Goal: Obtain resource: Obtain resource

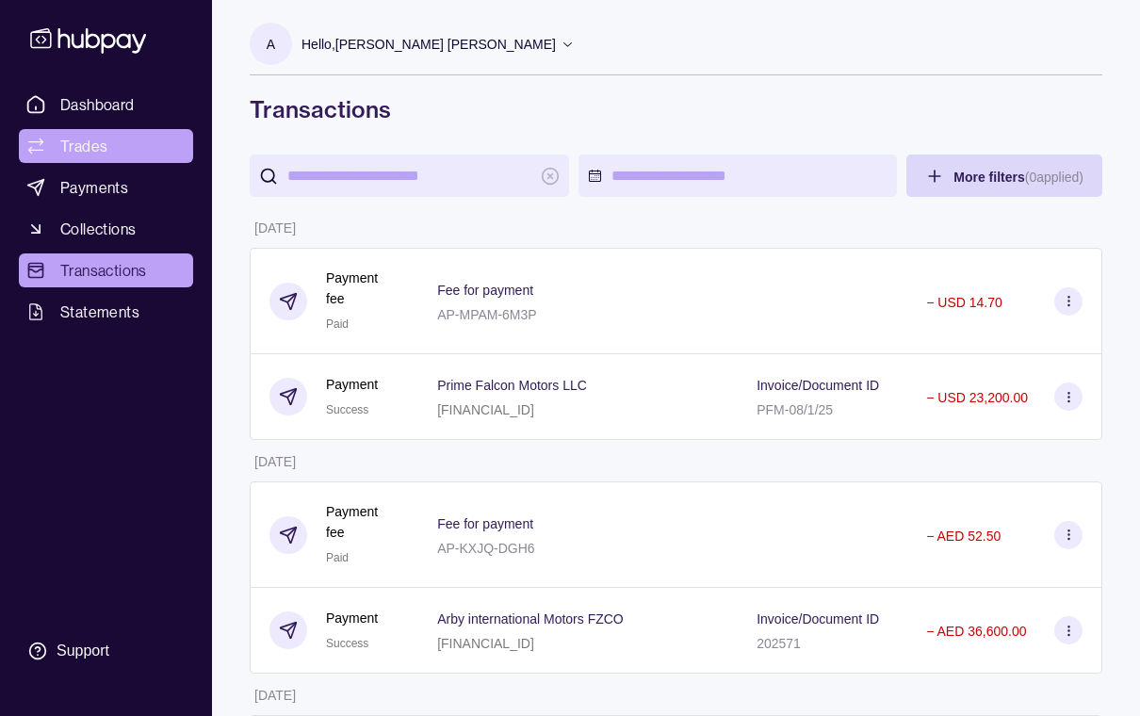
click at [102, 136] on span "Trades" at bounding box center [83, 146] width 47 height 23
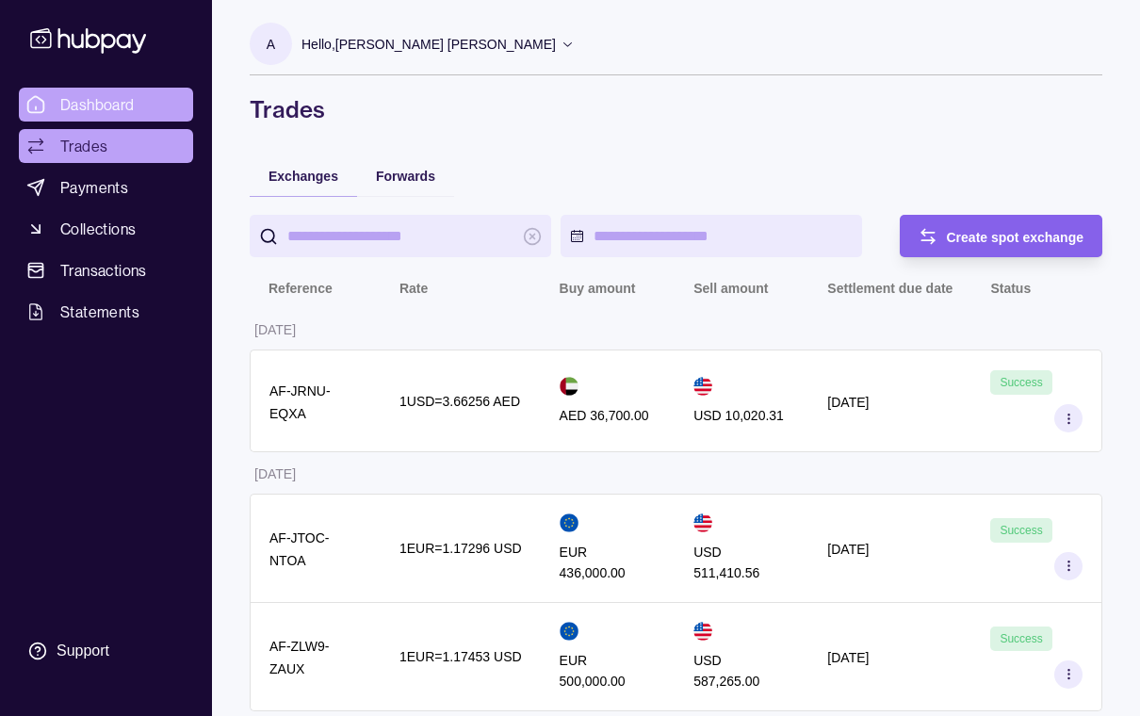
click at [90, 107] on span "Dashboard" at bounding box center [97, 104] width 74 height 23
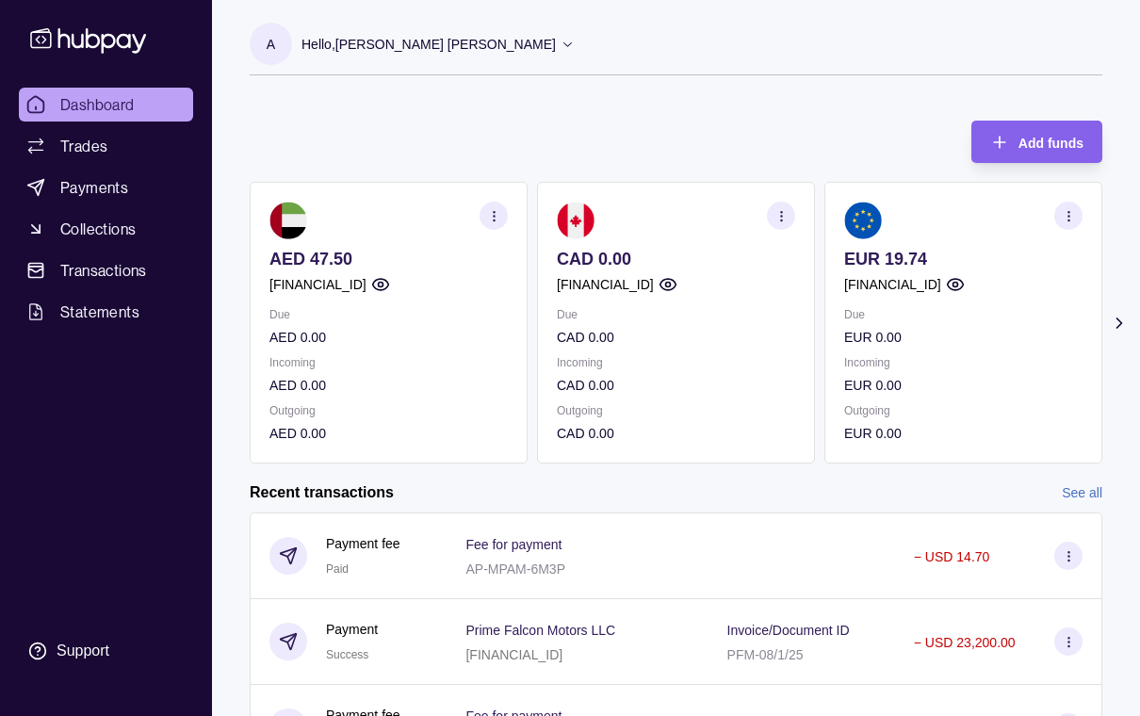
click at [1005, 343] on p "EUR 0.00" at bounding box center [963, 337] width 238 height 21
click at [1068, 215] on icon "button" at bounding box center [1069, 216] width 14 height 14
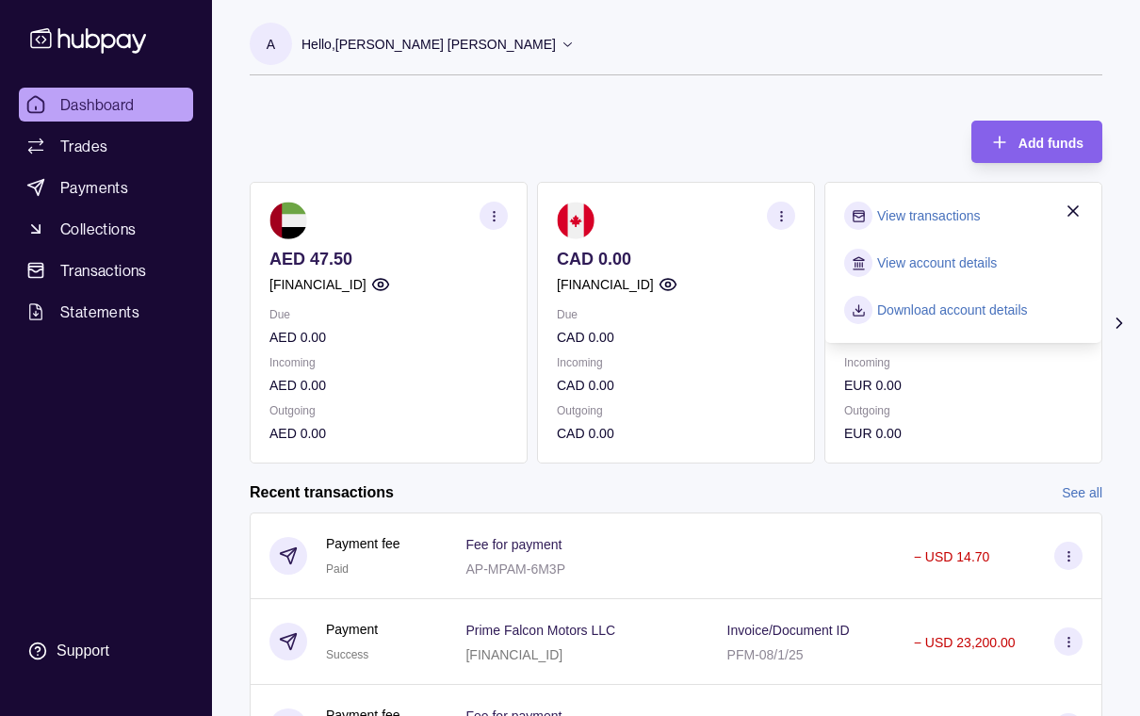
click at [932, 310] on link "Download account details" at bounding box center [952, 310] width 151 height 21
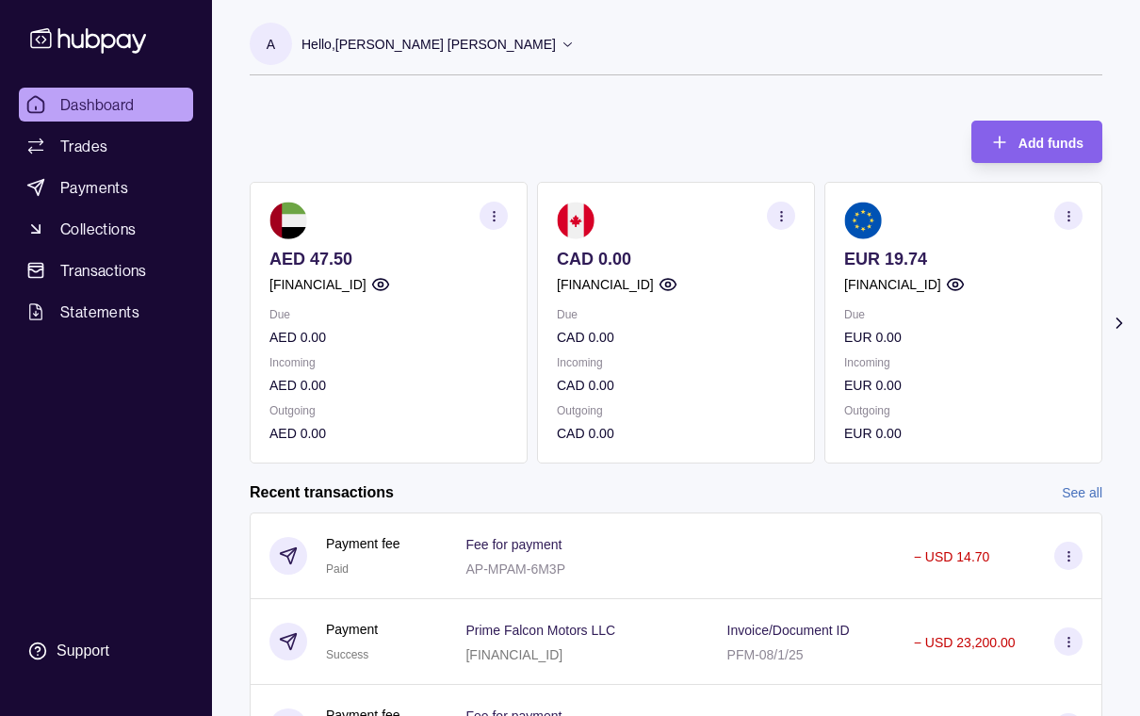
click at [1118, 325] on icon at bounding box center [1118, 322] width 5 height 9
click at [955, 349] on div "Due USD 0.00 Incoming USD 0.00 Outgoing USD 0.00" at bounding box center [963, 373] width 238 height 139
click at [1067, 219] on icon "button" at bounding box center [1069, 216] width 14 height 14
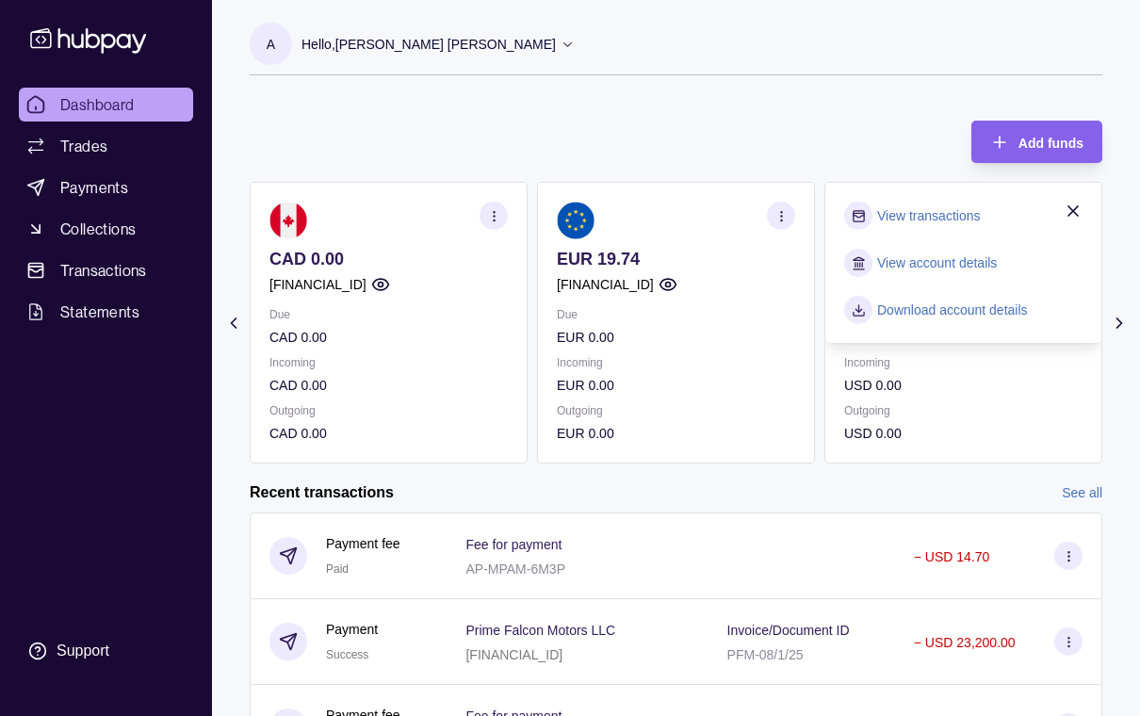
click at [961, 259] on link "View account details" at bounding box center [937, 262] width 120 height 21
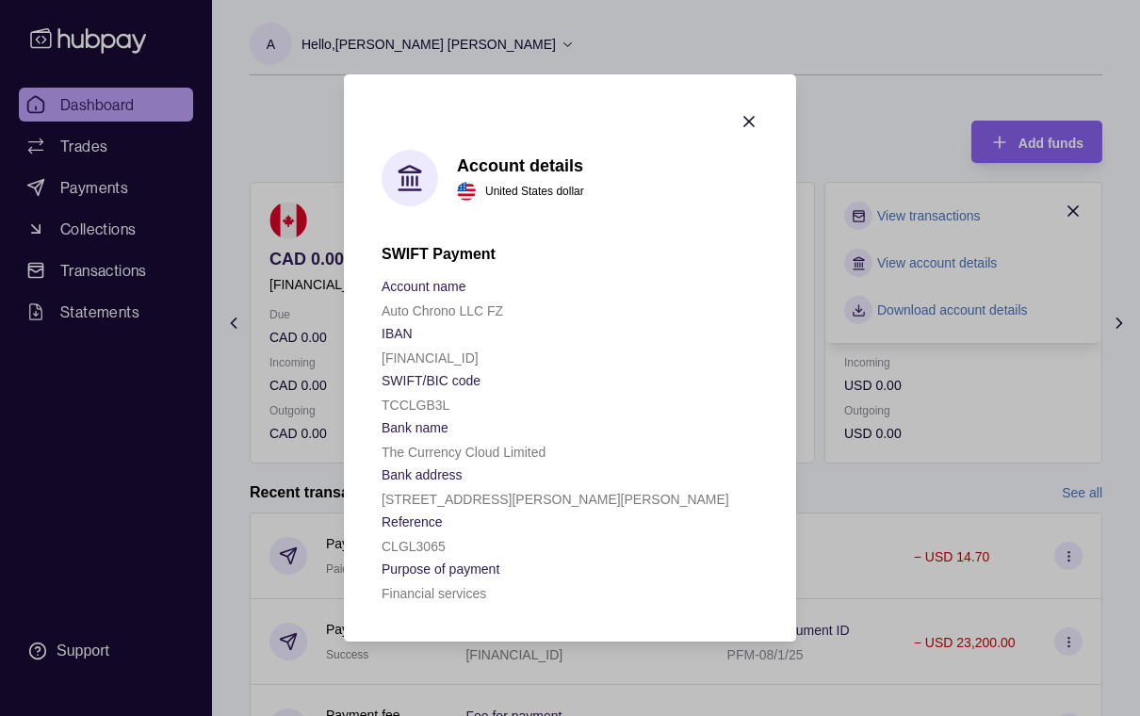
click at [746, 122] on icon "button" at bounding box center [749, 121] width 19 height 19
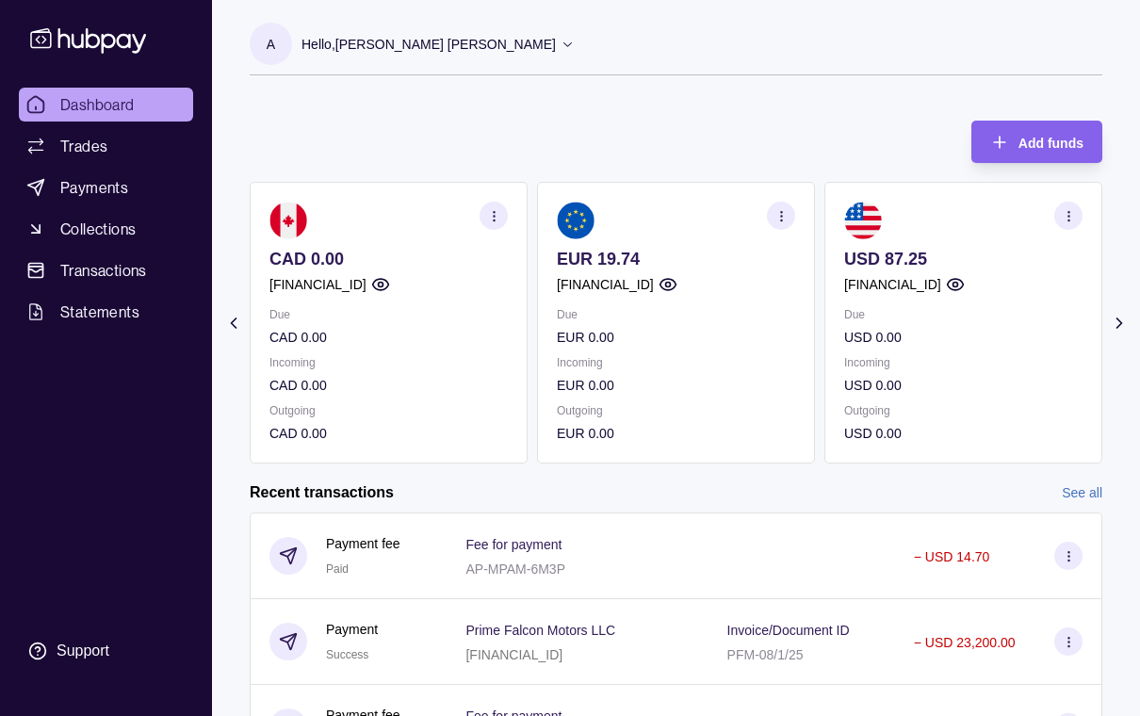
click at [777, 215] on icon "button" at bounding box center [781, 216] width 14 height 14
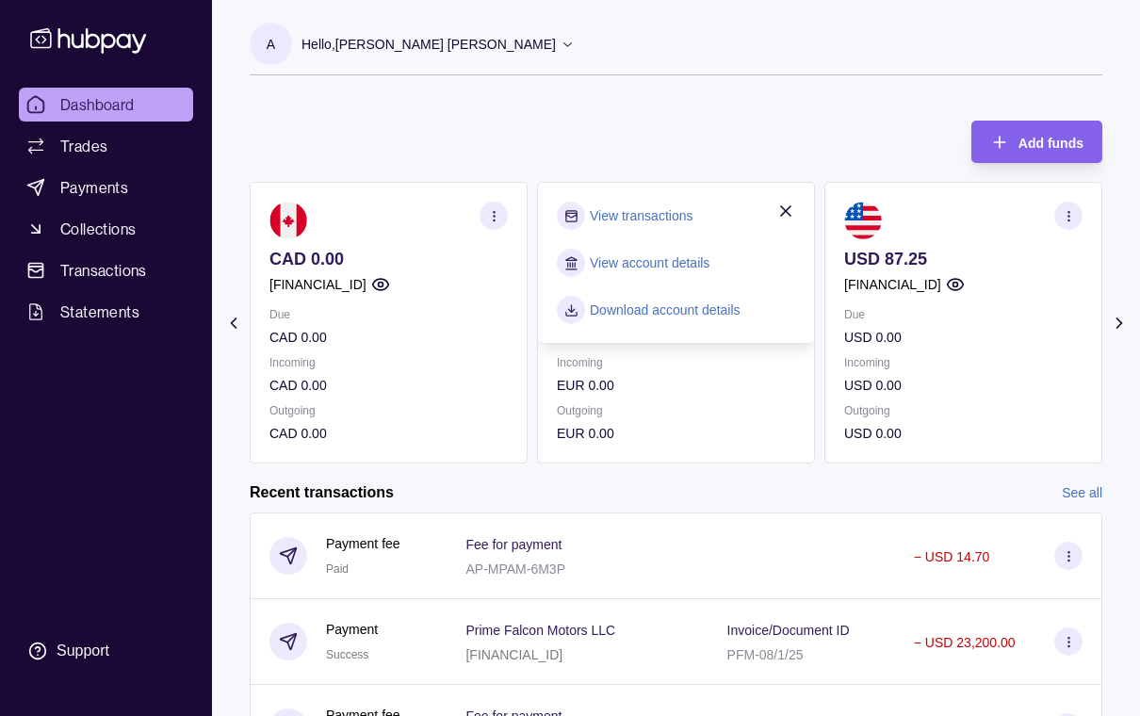
click at [664, 267] on link "View account details" at bounding box center [650, 262] width 120 height 21
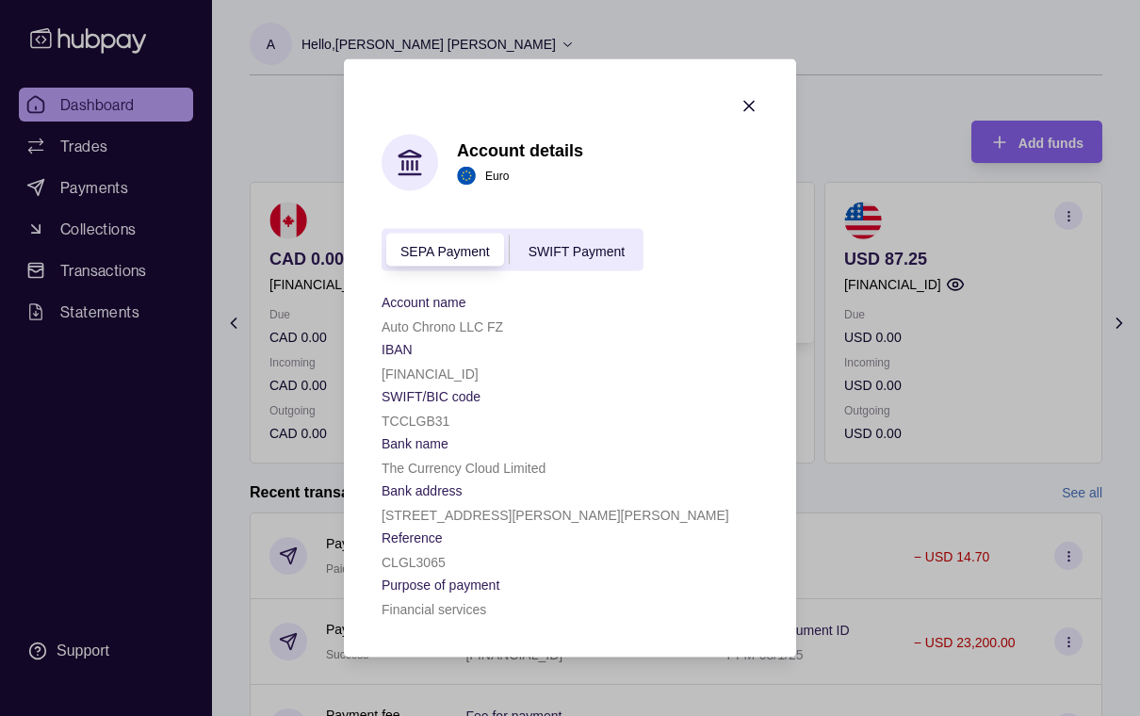
click at [596, 252] on span "SWIFT Payment" at bounding box center [576, 250] width 96 height 15
click at [401, 249] on span "SEPA Payment" at bounding box center [444, 250] width 89 height 15
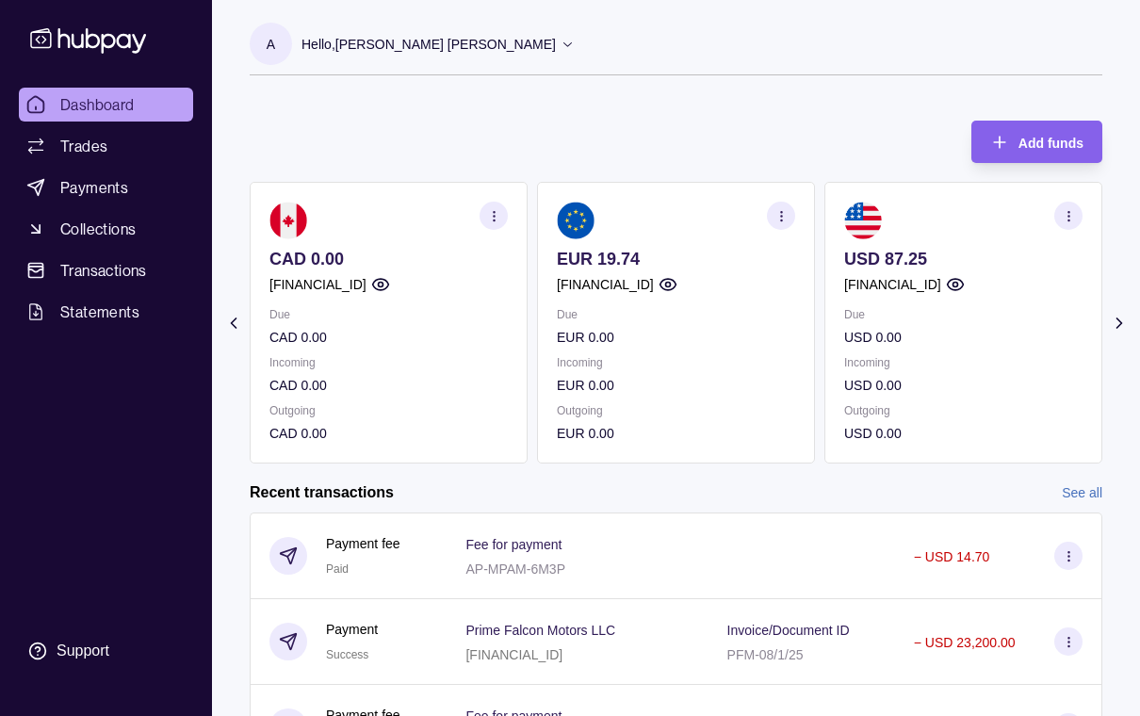
click at [1069, 215] on icon "button" at bounding box center [1069, 216] width 14 height 14
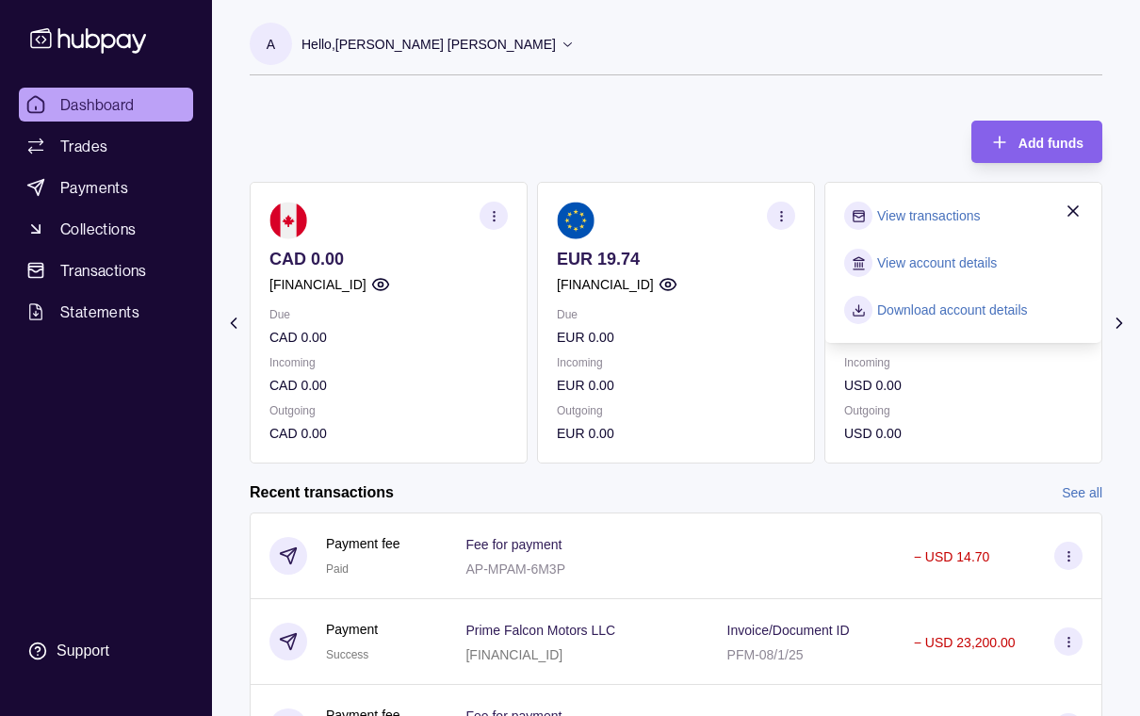
click at [968, 265] on link "View account details" at bounding box center [937, 262] width 120 height 21
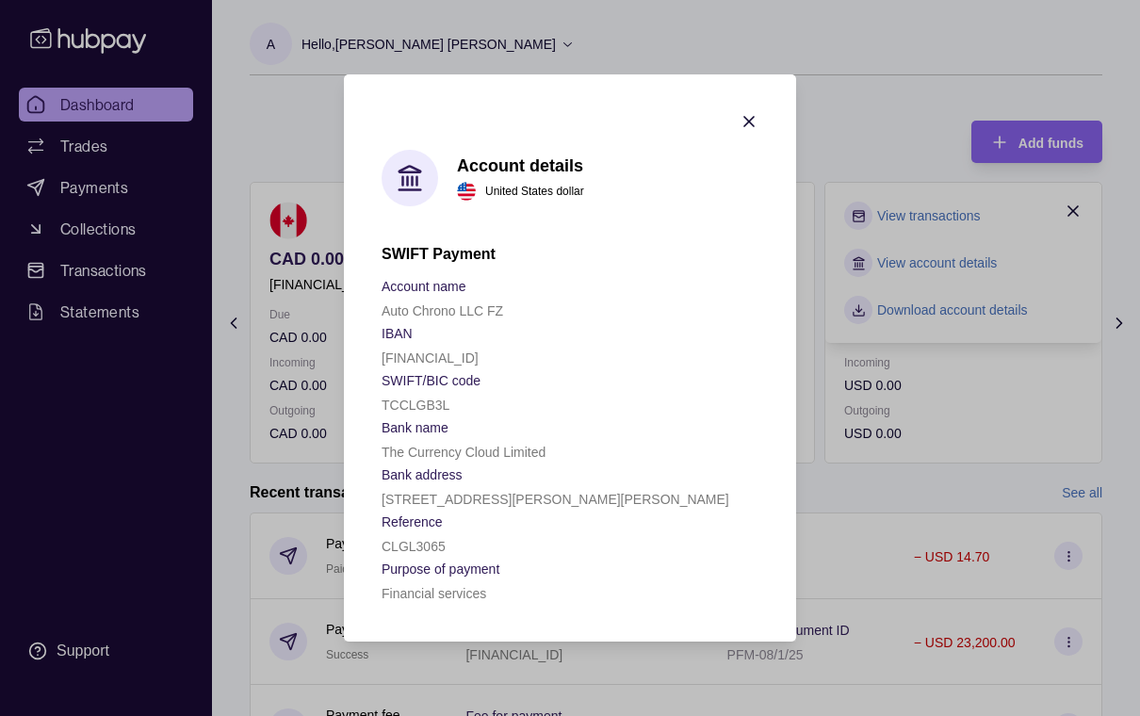
click at [749, 122] on icon "button" at bounding box center [748, 121] width 9 height 9
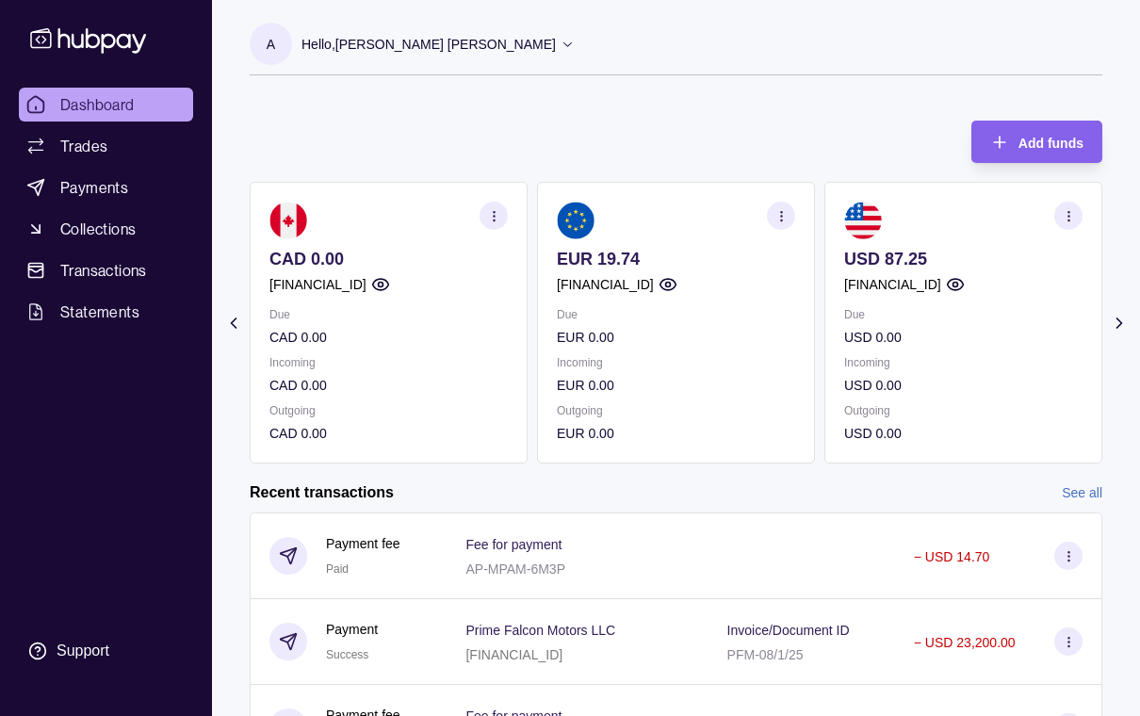
click at [492, 213] on icon "button" at bounding box center [494, 216] width 14 height 14
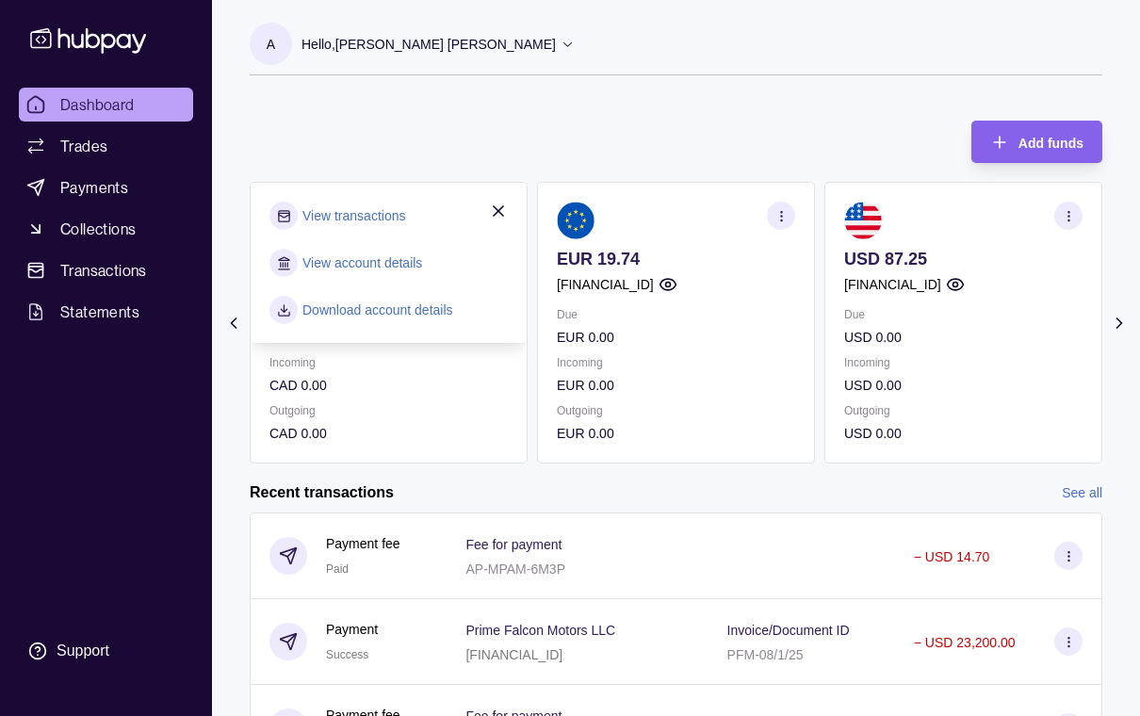
click at [363, 263] on link "View account details" at bounding box center [362, 262] width 120 height 21
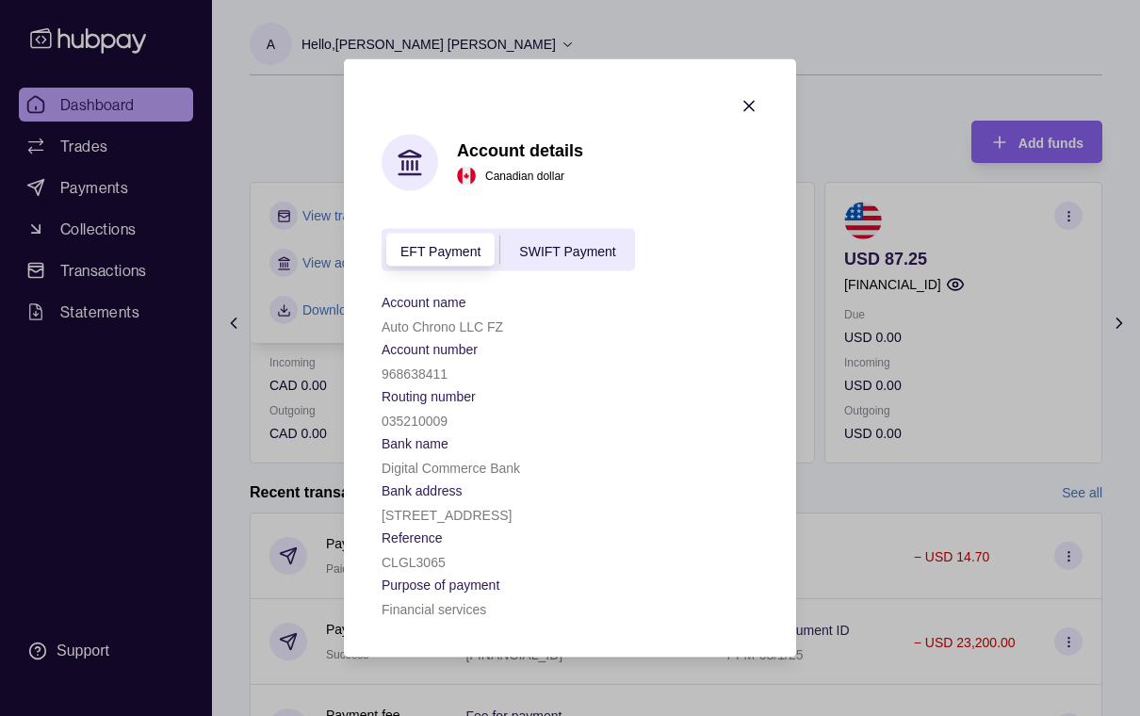
click at [574, 252] on span "SWIFT Payment" at bounding box center [567, 250] width 96 height 15
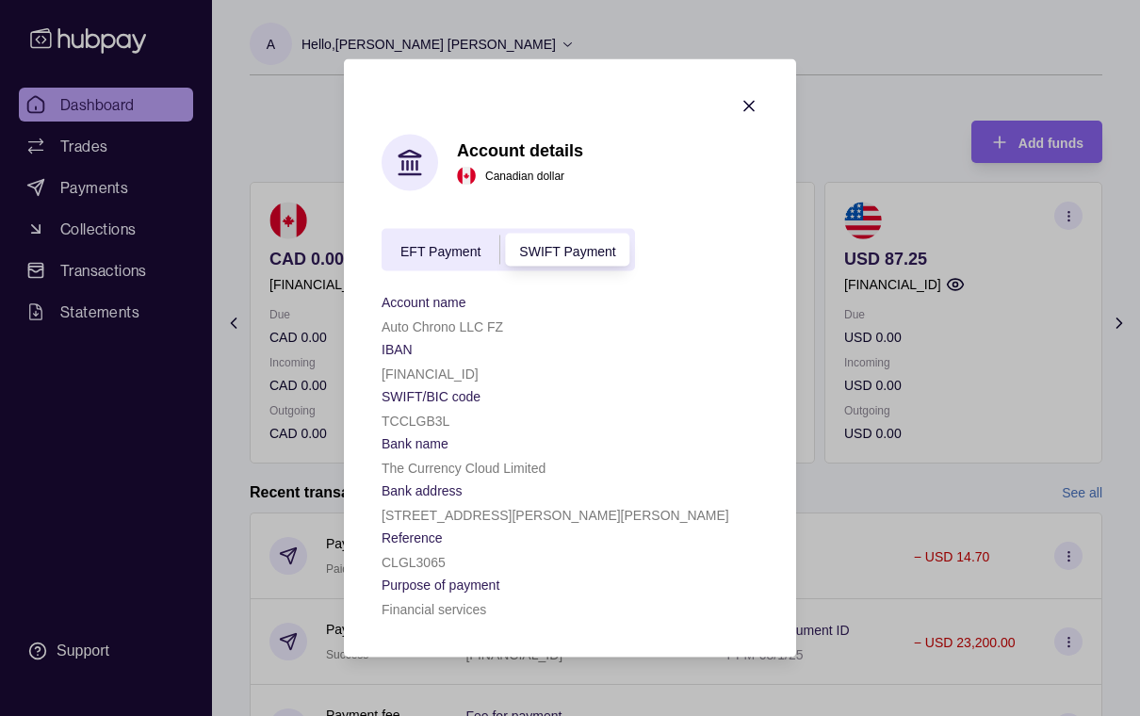
click at [416, 252] on span "EFT Payment" at bounding box center [440, 250] width 80 height 15
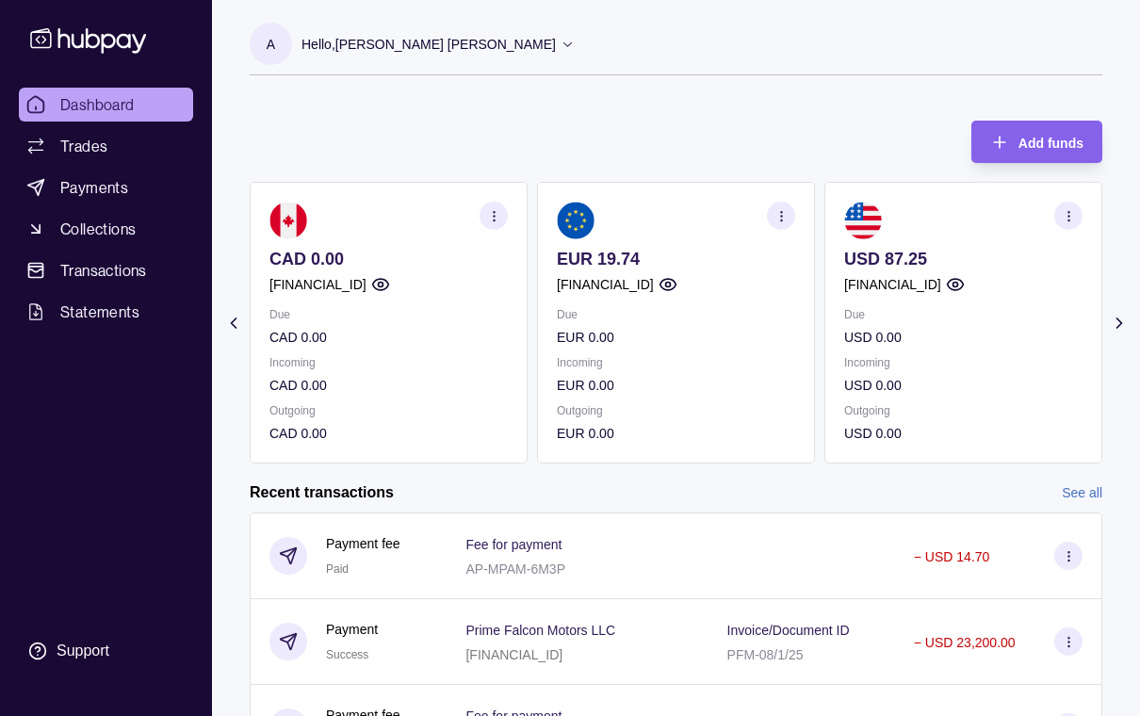
click at [780, 216] on icon "button" at bounding box center [781, 216] width 14 height 14
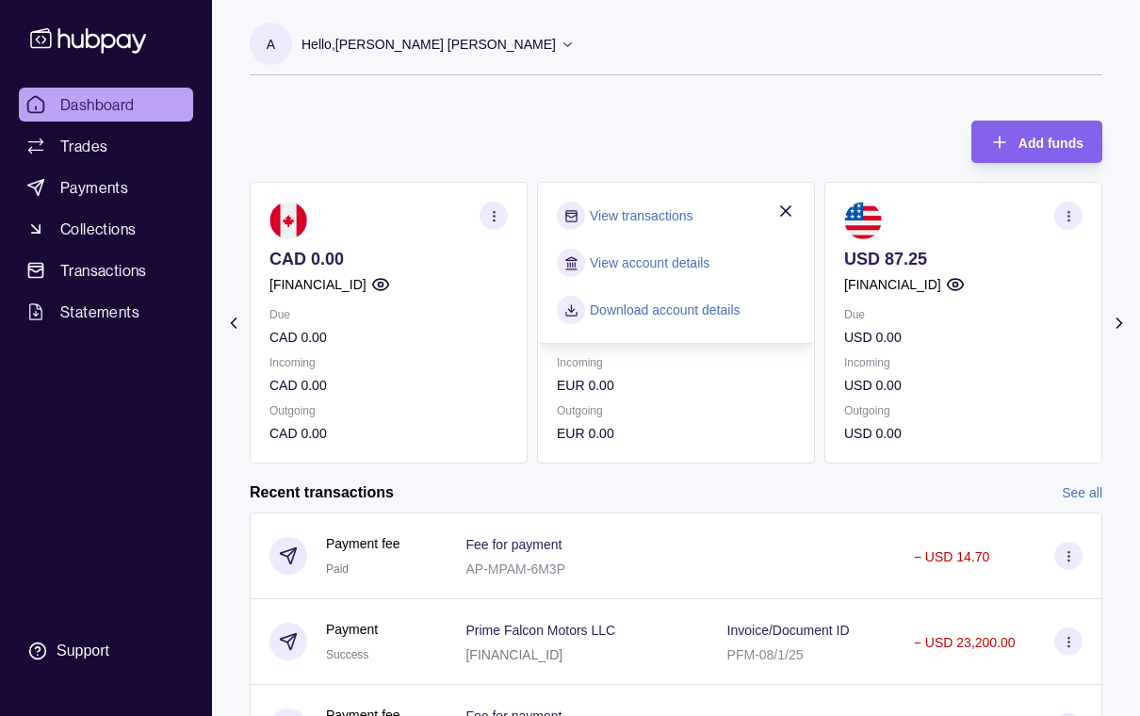
click at [640, 147] on div "Add funds AED 47.50 AE480960000536060001925 Due AED 0.00 Incoming AED 0.00 Outg…" at bounding box center [676, 283] width 853 height 362
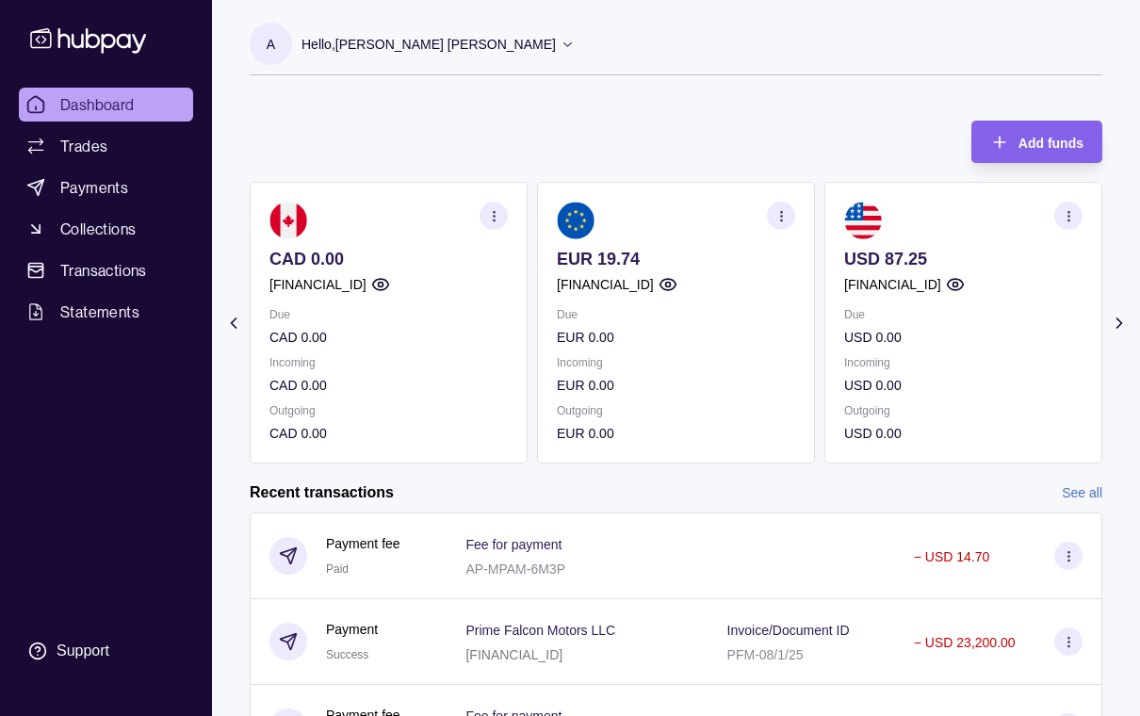
click at [778, 215] on icon "button" at bounding box center [781, 216] width 14 height 14
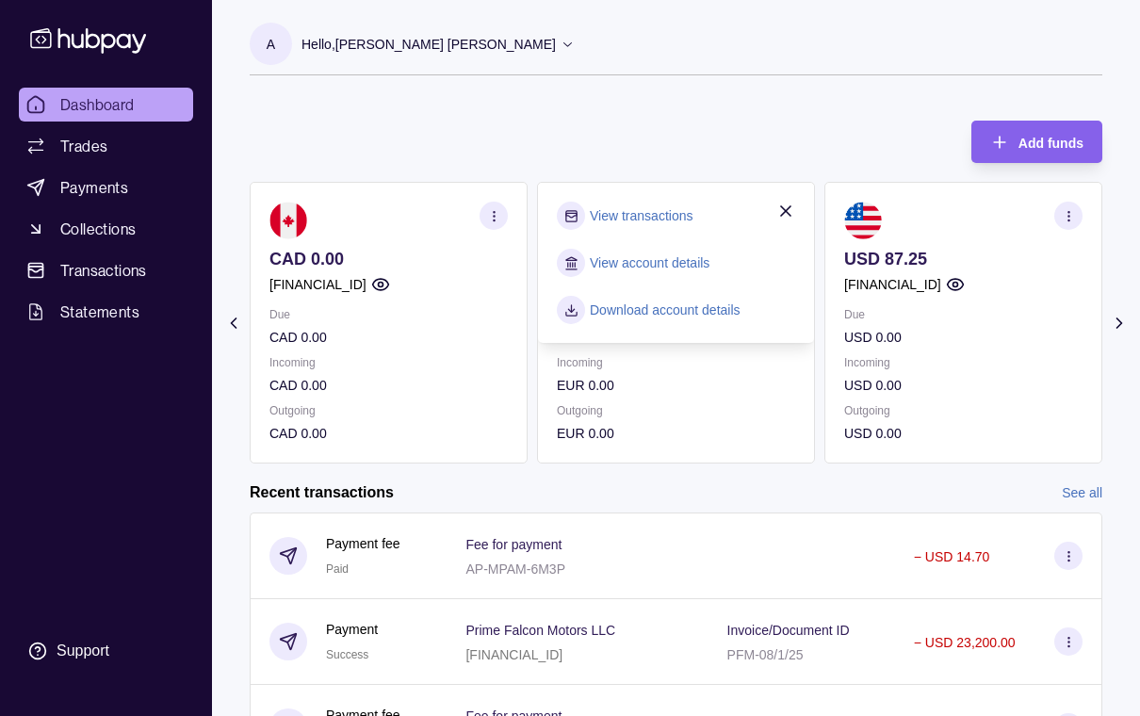
click at [643, 308] on link "Download account details" at bounding box center [665, 310] width 151 height 21
